Goal: Information Seeking & Learning: Learn about a topic

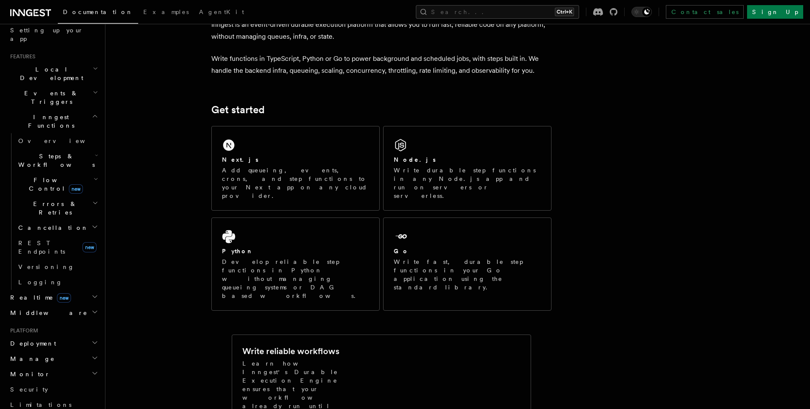
scroll to position [136, 0]
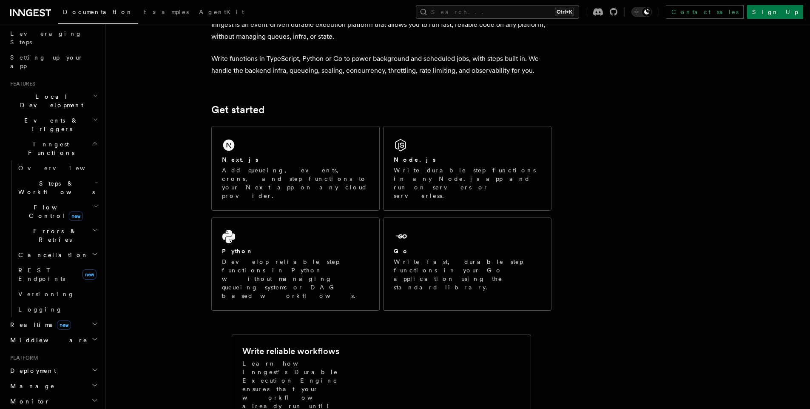
click at [77, 317] on h2 "Realtime new" at bounding box center [53, 324] width 93 height 15
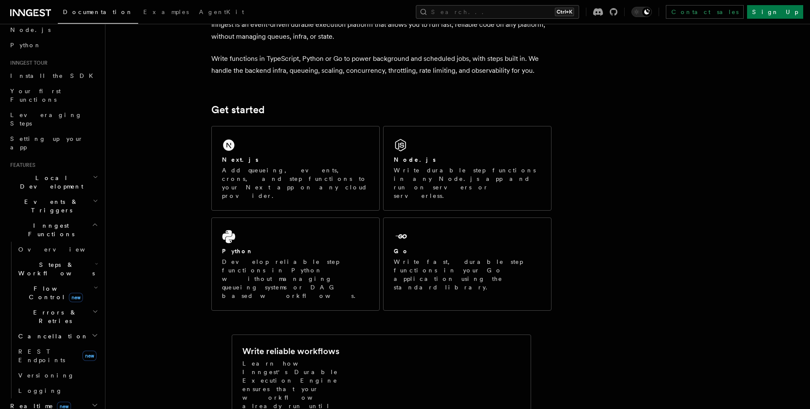
scroll to position [0, 0]
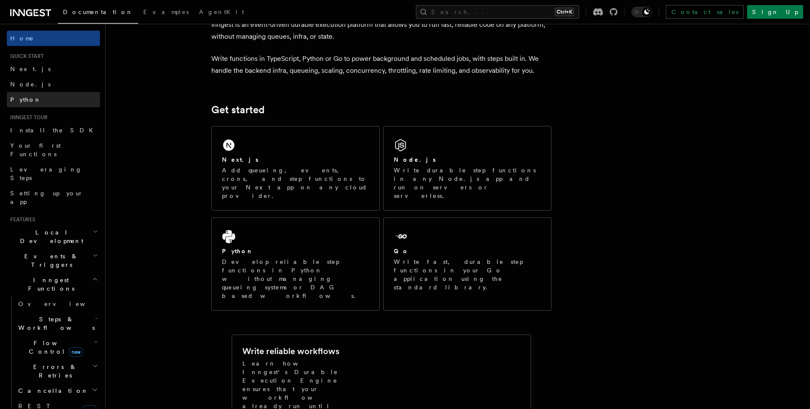
click at [33, 101] on link "Python" at bounding box center [53, 99] width 93 height 15
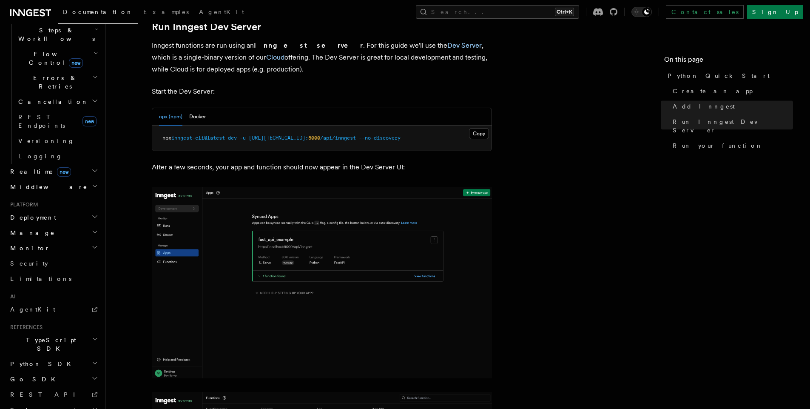
scroll to position [1174, 0]
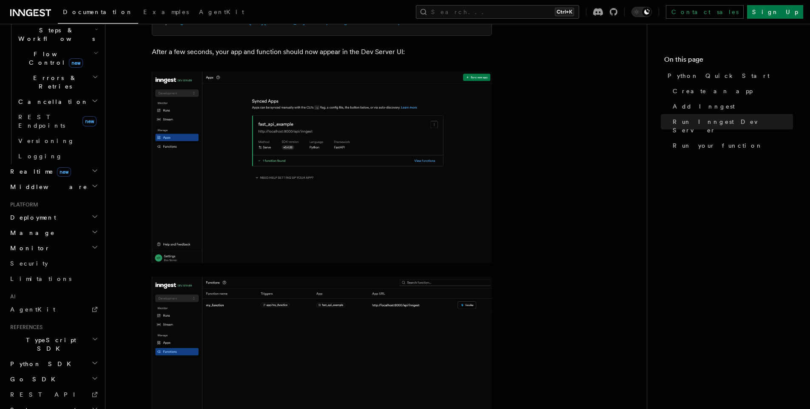
click at [43, 356] on h2 "Python SDK" at bounding box center [53, 363] width 93 height 15
click at [64, 371] on link "Introduction" at bounding box center [57, 378] width 85 height 15
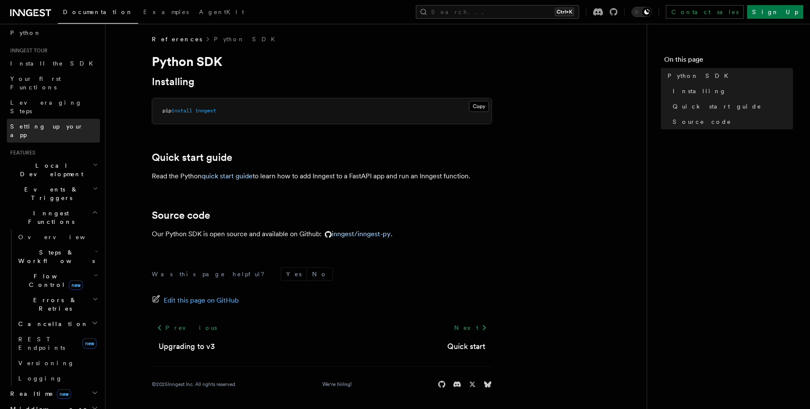
scroll to position [49, 0]
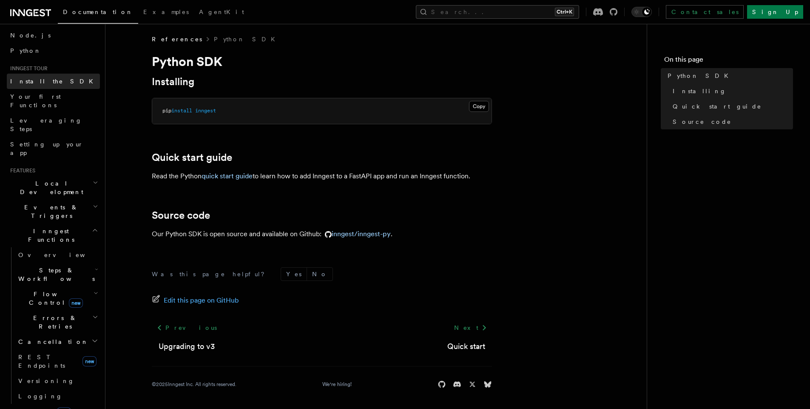
click at [49, 82] on span "Install the SDK" at bounding box center [54, 81] width 88 height 7
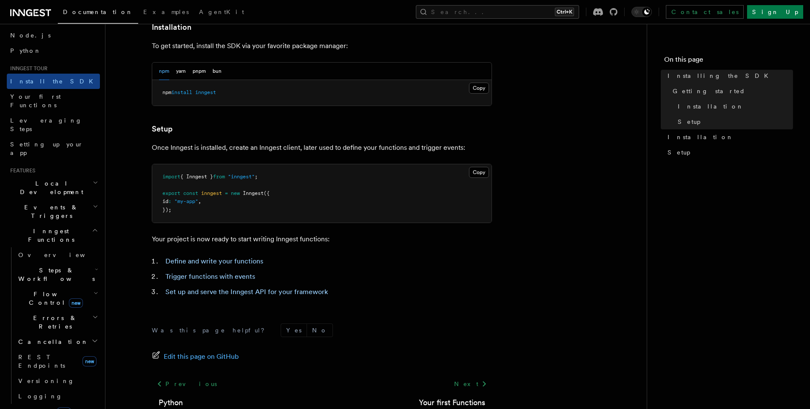
scroll to position [255, 0]
